Goal: Task Accomplishment & Management: Use online tool/utility

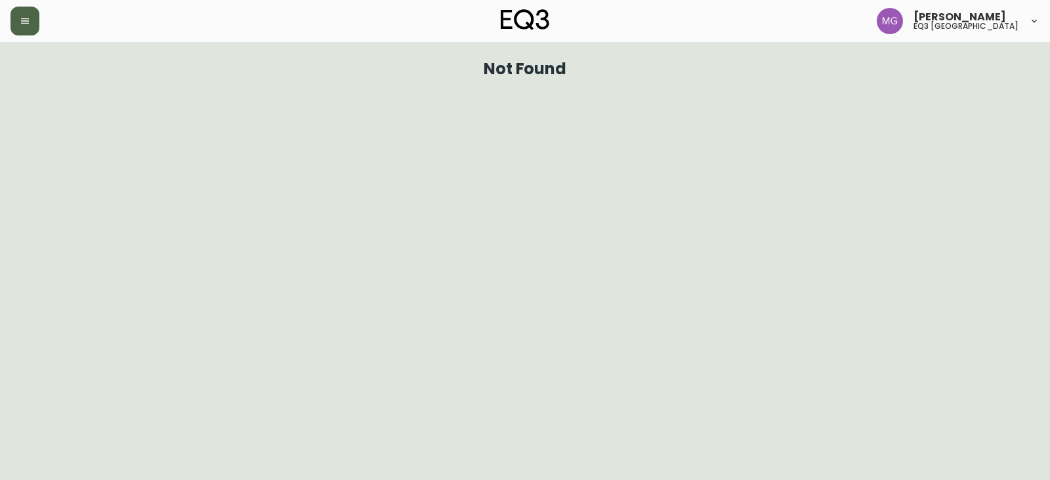
click at [14, 24] on button "button" at bounding box center [25, 21] width 29 height 29
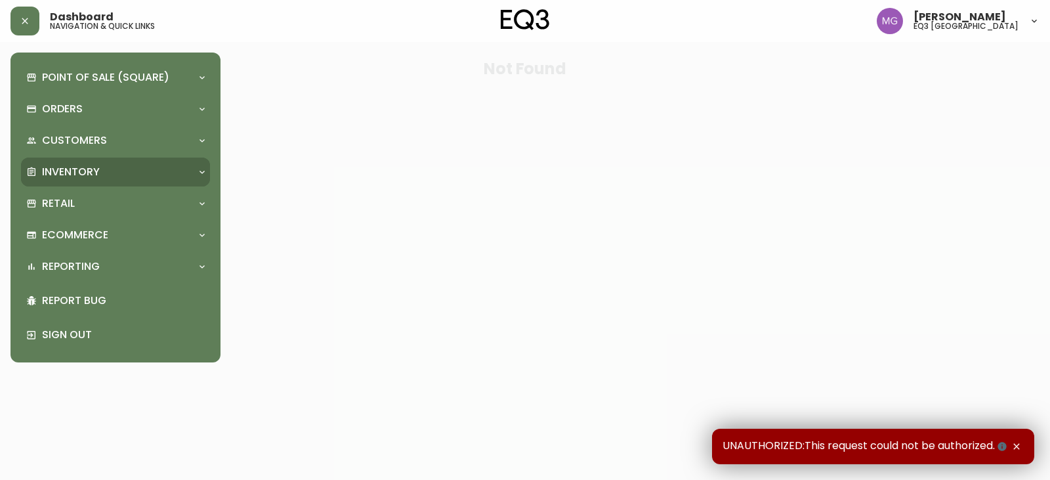
click at [78, 173] on p "Inventory" at bounding box center [71, 172] width 58 height 14
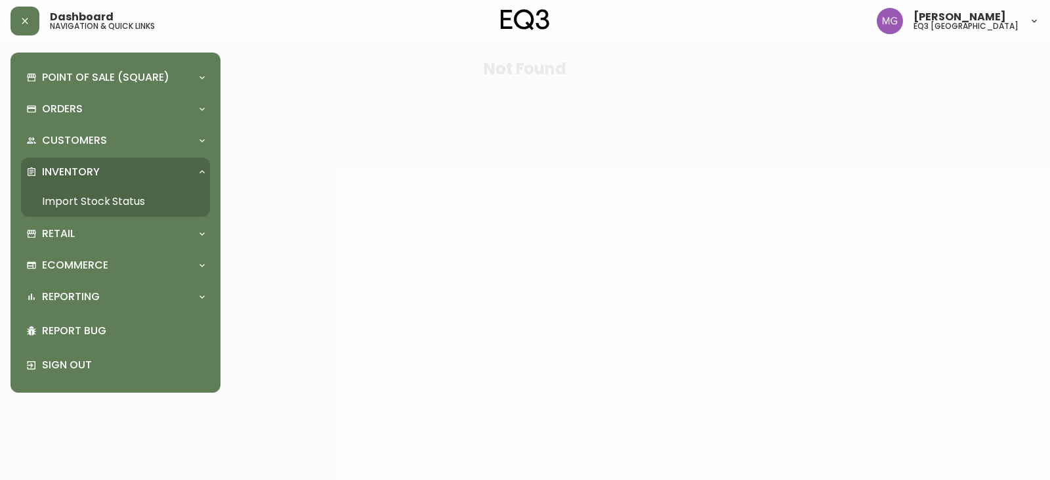
drag, startPoint x: 115, startPoint y: 198, endPoint x: 128, endPoint y: 197, distance: 13.1
click at [115, 198] on link "Import Stock Status" at bounding box center [115, 201] width 189 height 30
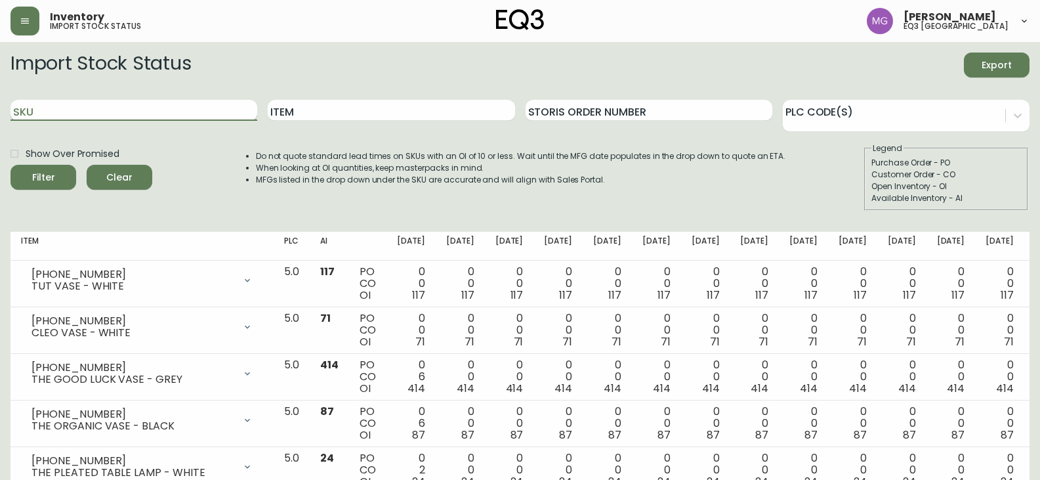
click at [116, 114] on input "SKU" at bounding box center [134, 110] width 247 height 21
click at [347, 104] on input "Item" at bounding box center [391, 110] width 247 height 21
click at [11, 165] on button "Filter" at bounding box center [44, 177] width 66 height 25
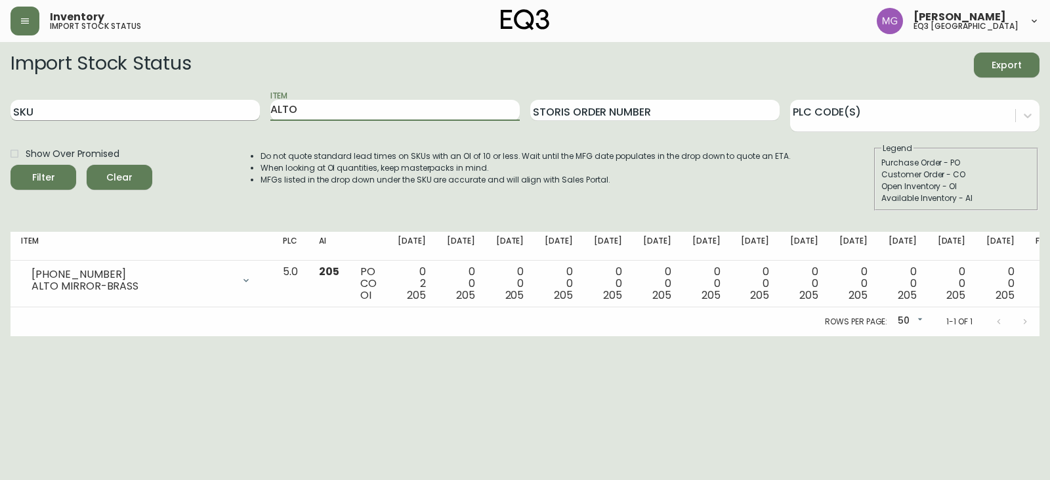
drag, startPoint x: 320, startPoint y: 109, endPoint x: 35, endPoint y: 108, distance: 285.6
click at [35, 108] on div "SKU Item ALTO Storis Order Number PLC Code(s)" at bounding box center [525, 110] width 1029 height 43
type input "CONSTAN"
click at [11, 165] on button "Filter" at bounding box center [44, 177] width 66 height 25
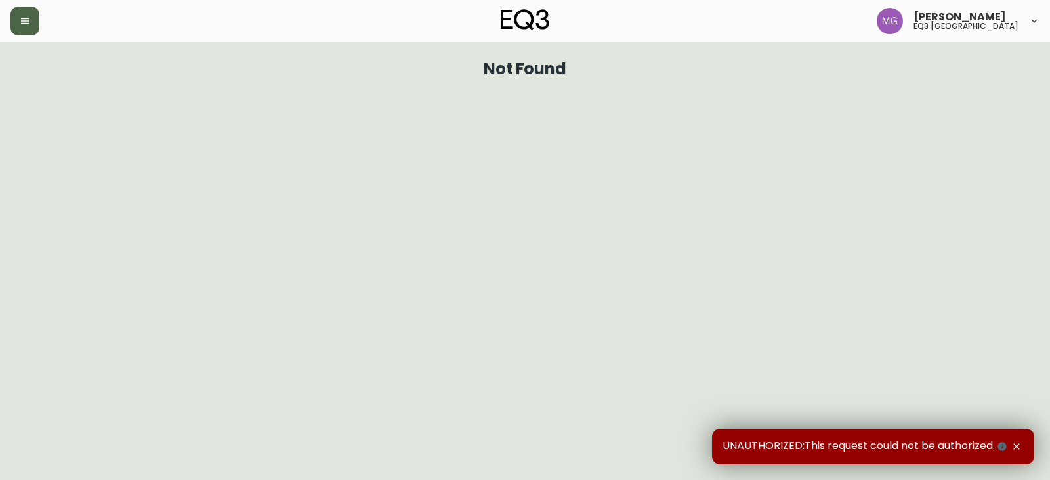
click at [21, 32] on button "button" at bounding box center [25, 21] width 29 height 29
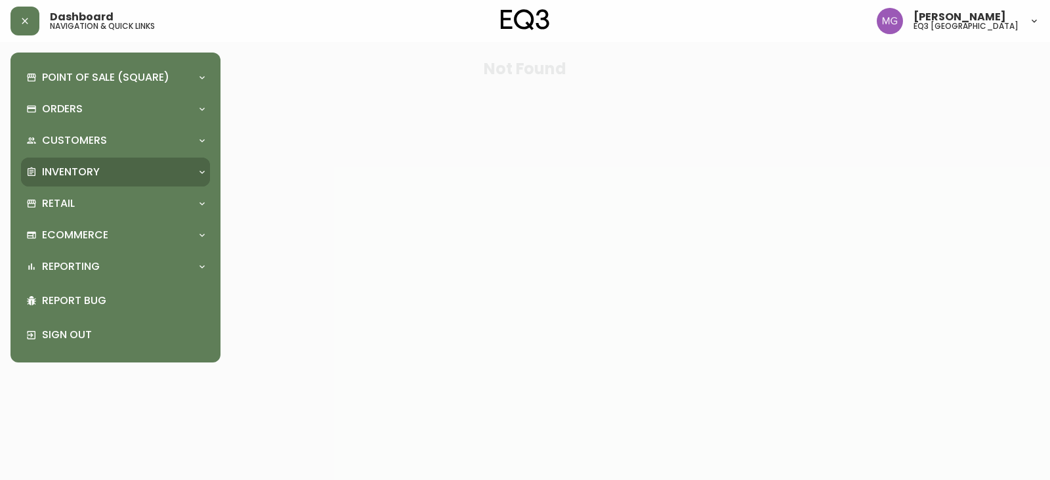
click at [88, 169] on p "Inventory" at bounding box center [71, 172] width 58 height 14
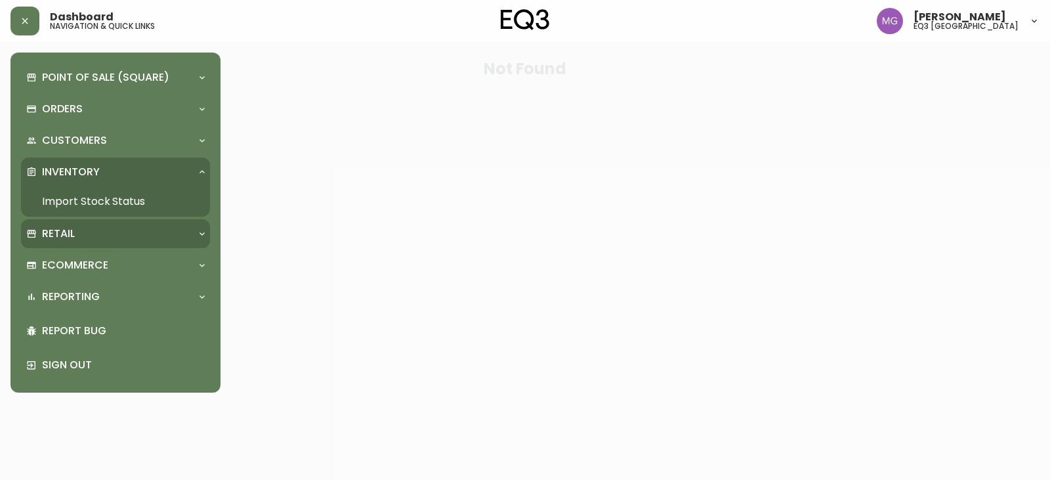
click at [68, 228] on p "Retail" at bounding box center [58, 233] width 33 height 14
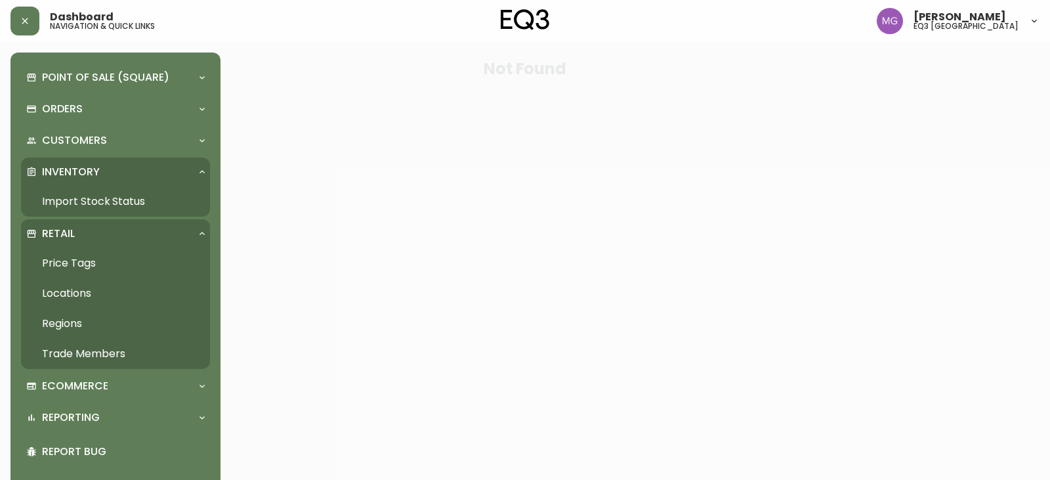
click at [92, 261] on link "Price Tags" at bounding box center [115, 263] width 189 height 30
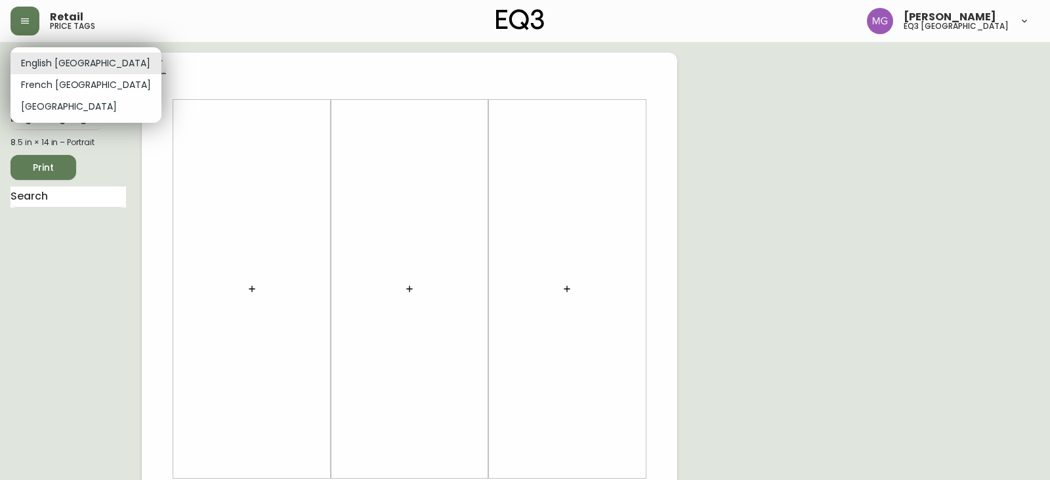
click at [94, 65] on body "Retail price tags [PERSON_NAME] eq3 [GEOGRAPHIC_DATA] English [GEOGRAPHIC_DATA]…" at bounding box center [525, 467] width 1050 height 935
click at [58, 88] on li "French [GEOGRAPHIC_DATA]" at bounding box center [86, 85] width 151 height 22
type input "fr_CA"
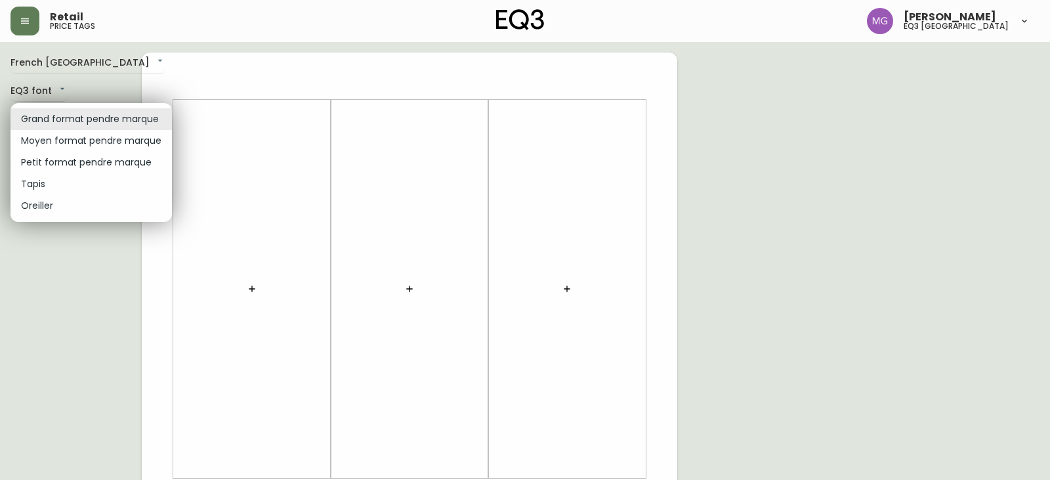
click at [151, 121] on body "Retail price tags [PERSON_NAME] eq3 [GEOGRAPHIC_DATA] [GEOGRAPHIC_DATA] fr_CA E…" at bounding box center [525, 467] width 1050 height 935
click at [106, 160] on li "Petit format pendre marque" at bounding box center [91, 163] width 161 height 22
type input "small"
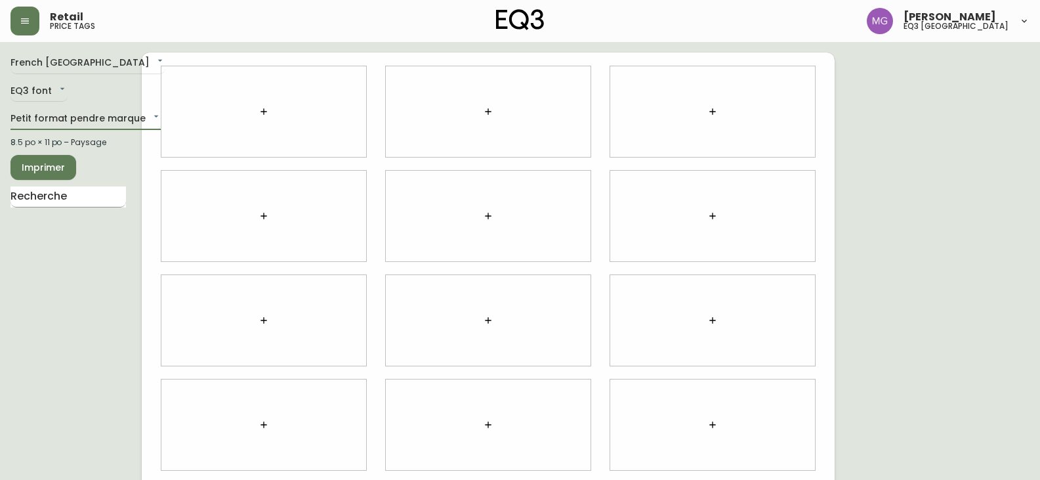
click at [83, 201] on input "text" at bounding box center [69, 196] width 116 height 21
type input "ALTO"
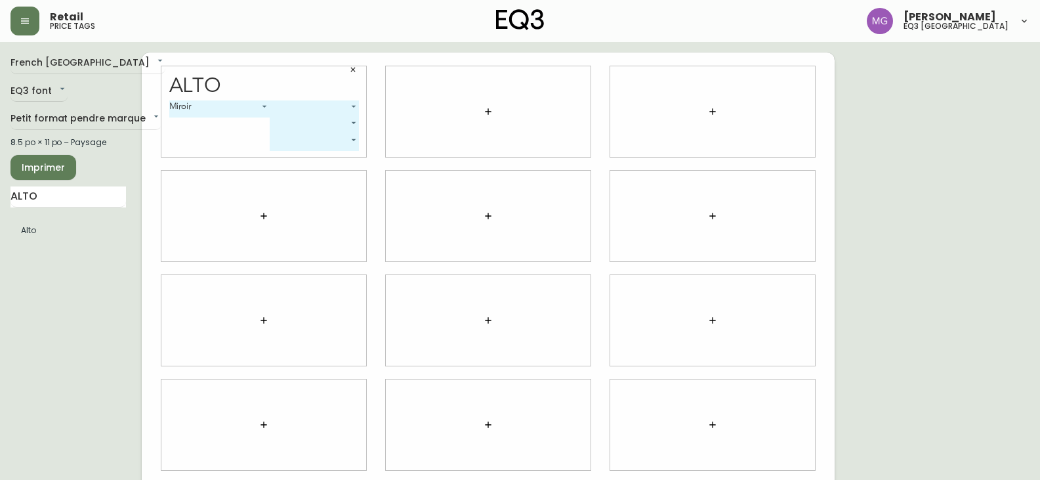
click at [359, 104] on div "Alto Miroir 0 ​ ​ ​" at bounding box center [263, 111] width 205 height 91
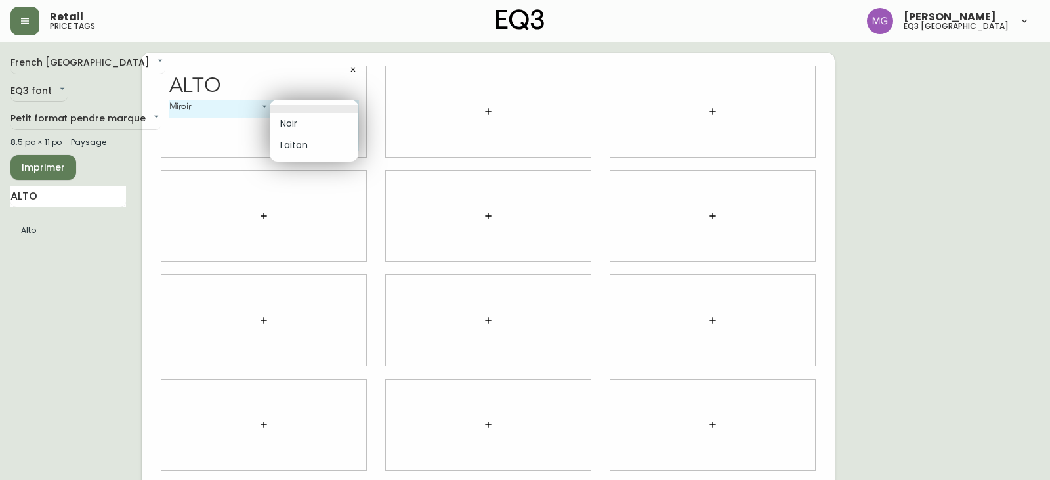
click at [352, 108] on body "Retail price tags [PERSON_NAME] eq3 [GEOGRAPHIC_DATA] [GEOGRAPHIC_DATA] fr_CA E…" at bounding box center [525, 294] width 1050 height 588
click at [293, 151] on li "Laiton" at bounding box center [314, 146] width 89 height 22
type input "1"
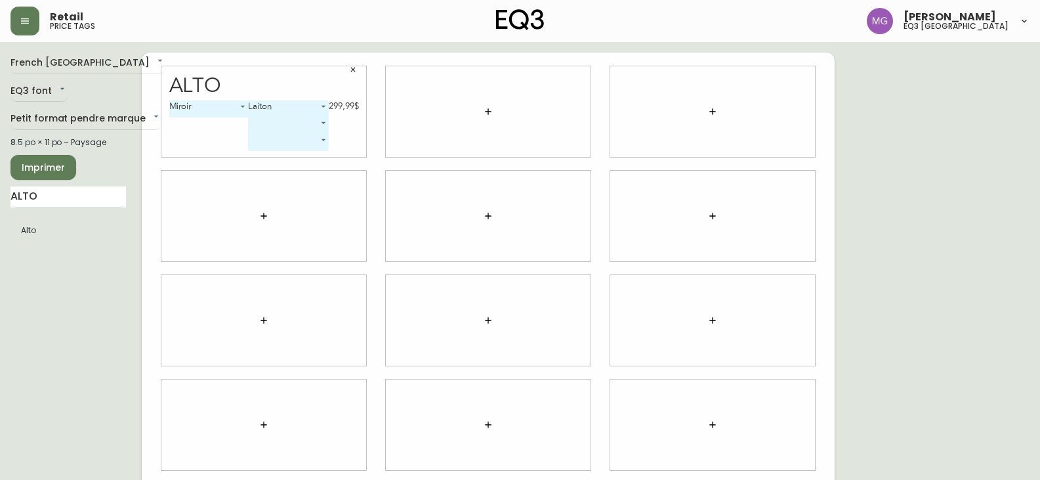
click at [200, 139] on div "Miroir 0 Laiton 1 299,99$ ​ ​" at bounding box center [264, 128] width 190 height 56
drag, startPoint x: 63, startPoint y: 204, endPoint x: 0, endPoint y: 198, distance: 63.3
click at [0, 198] on main "French Canada fr_CA EQ3 font EQ3 Petit format pendre marque small 8.5 po × 11 p…" at bounding box center [520, 315] width 1040 height 546
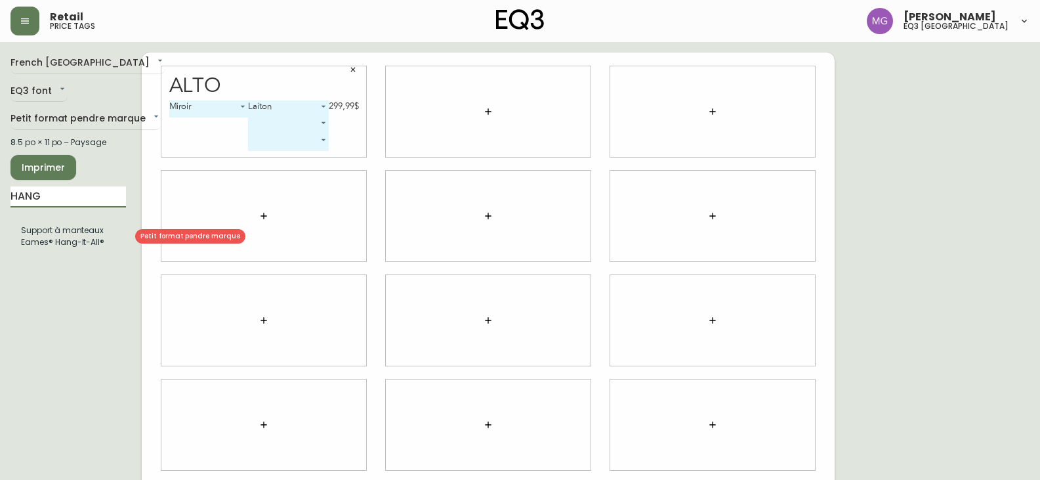
type input "HANG"
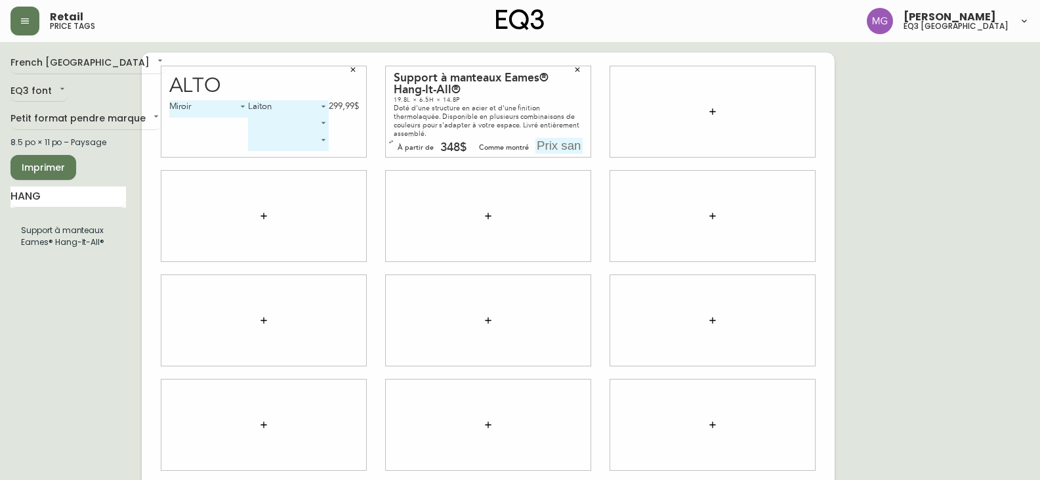
click at [563, 146] on input "text" at bounding box center [559, 146] width 47 height 16
type input "415$"
drag, startPoint x: 926, startPoint y: 216, endPoint x: 930, endPoint y: 205, distance: 11.8
click at [925, 216] on div "French Canada fr_CA EQ3 font EQ3 Petit format pendre marque small 8.5 po × 11 p…" at bounding box center [520, 321] width 1019 height 536
click at [1011, 214] on div "French Canada fr_CA EQ3 font EQ3 Petit format pendre marque small 8.5 po × 11 p…" at bounding box center [520, 321] width 1019 height 536
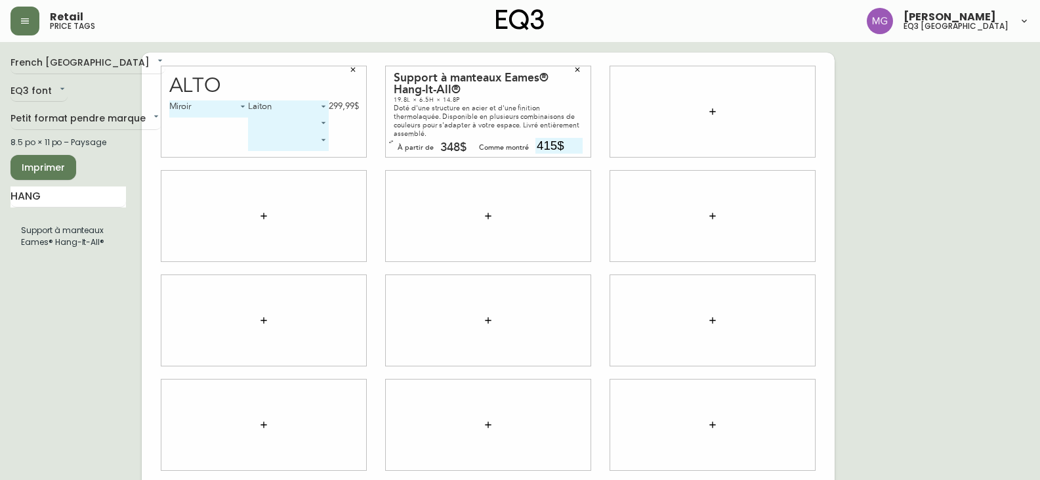
click at [457, 146] on div "348$" at bounding box center [453, 148] width 26 height 12
click at [456, 147] on div "348$" at bounding box center [453, 148] width 26 height 12
drag, startPoint x: 955, startPoint y: 186, endPoint x: 915, endPoint y: 190, distance: 40.2
click at [956, 186] on div "French Canada fr_CA EQ3 font EQ3 Petit format pendre marque small 8.5 po × 11 p…" at bounding box center [520, 321] width 1019 height 536
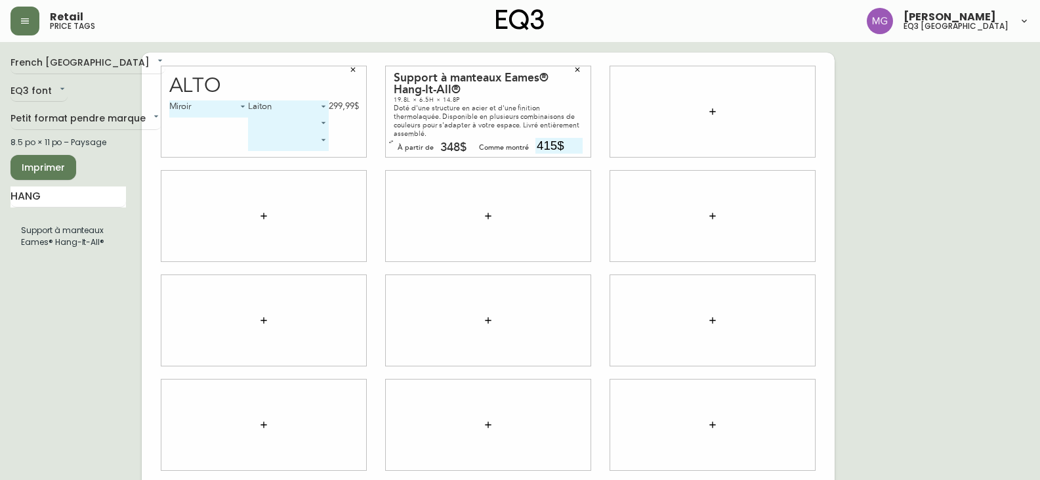
click at [54, 318] on div "French Canada fr_CA EQ3 font EQ3 Petit format pendre marque small 8.5 po × 11 p…" at bounding box center [76, 321] width 131 height 536
click at [55, 169] on span "Imprimer" at bounding box center [43, 168] width 45 height 16
